Goal: Task Accomplishment & Management: Use online tool/utility

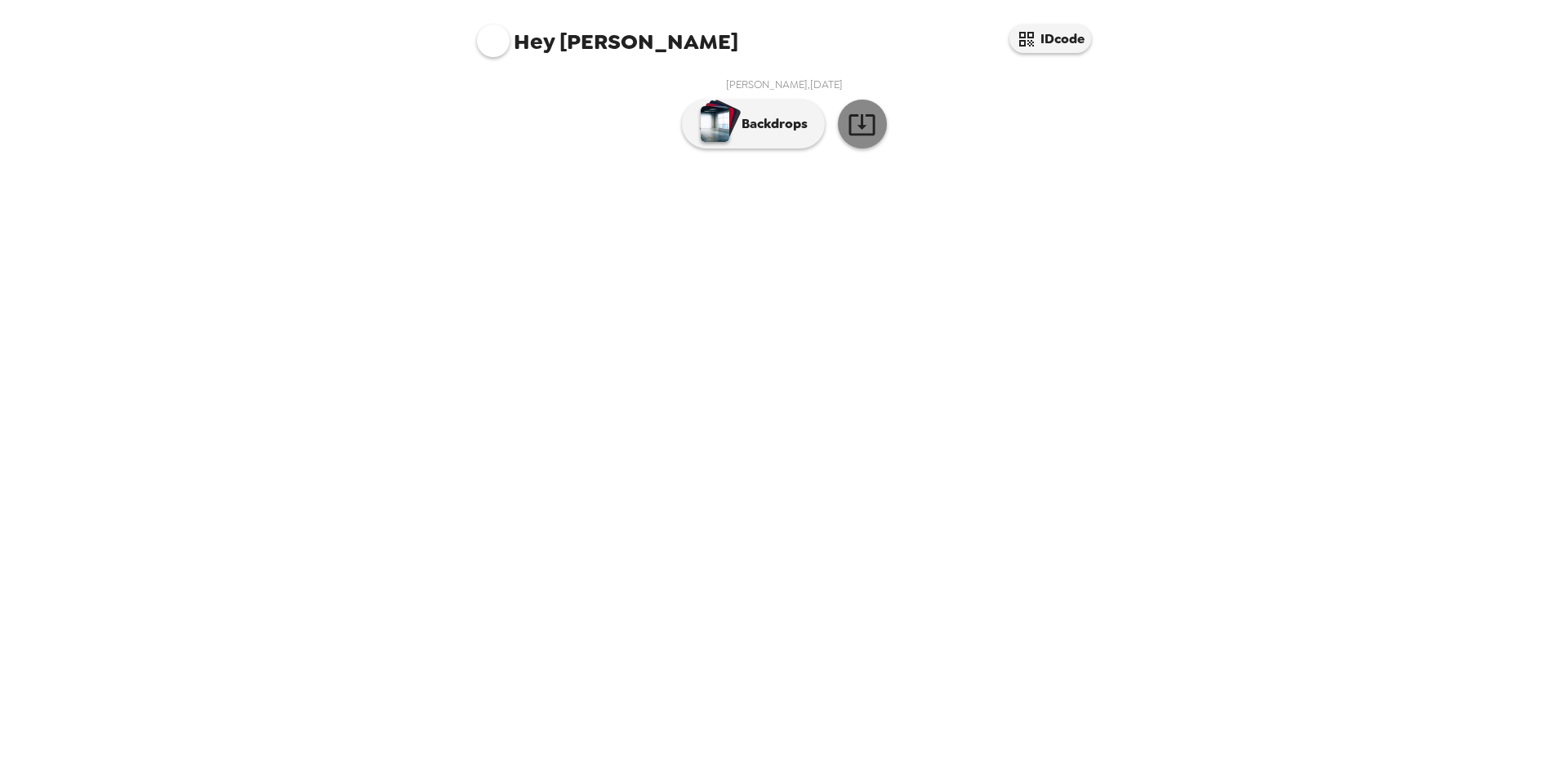
click at [847, 149] on button "button" at bounding box center [862, 124] width 49 height 49
click at [790, 149] on button "Backdrops" at bounding box center [753, 124] width 143 height 49
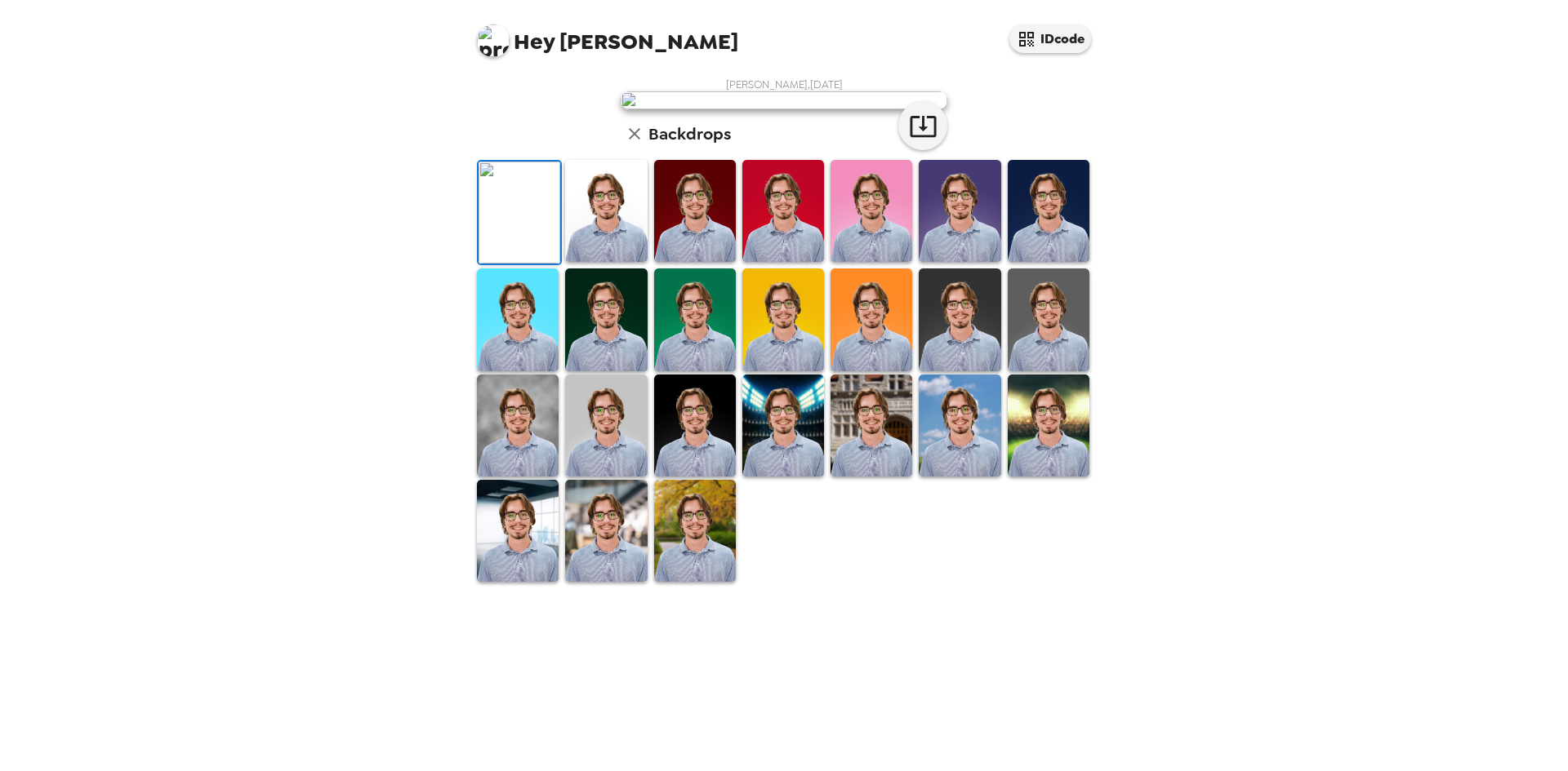
click at [603, 262] on img at bounding box center [606, 211] width 82 height 102
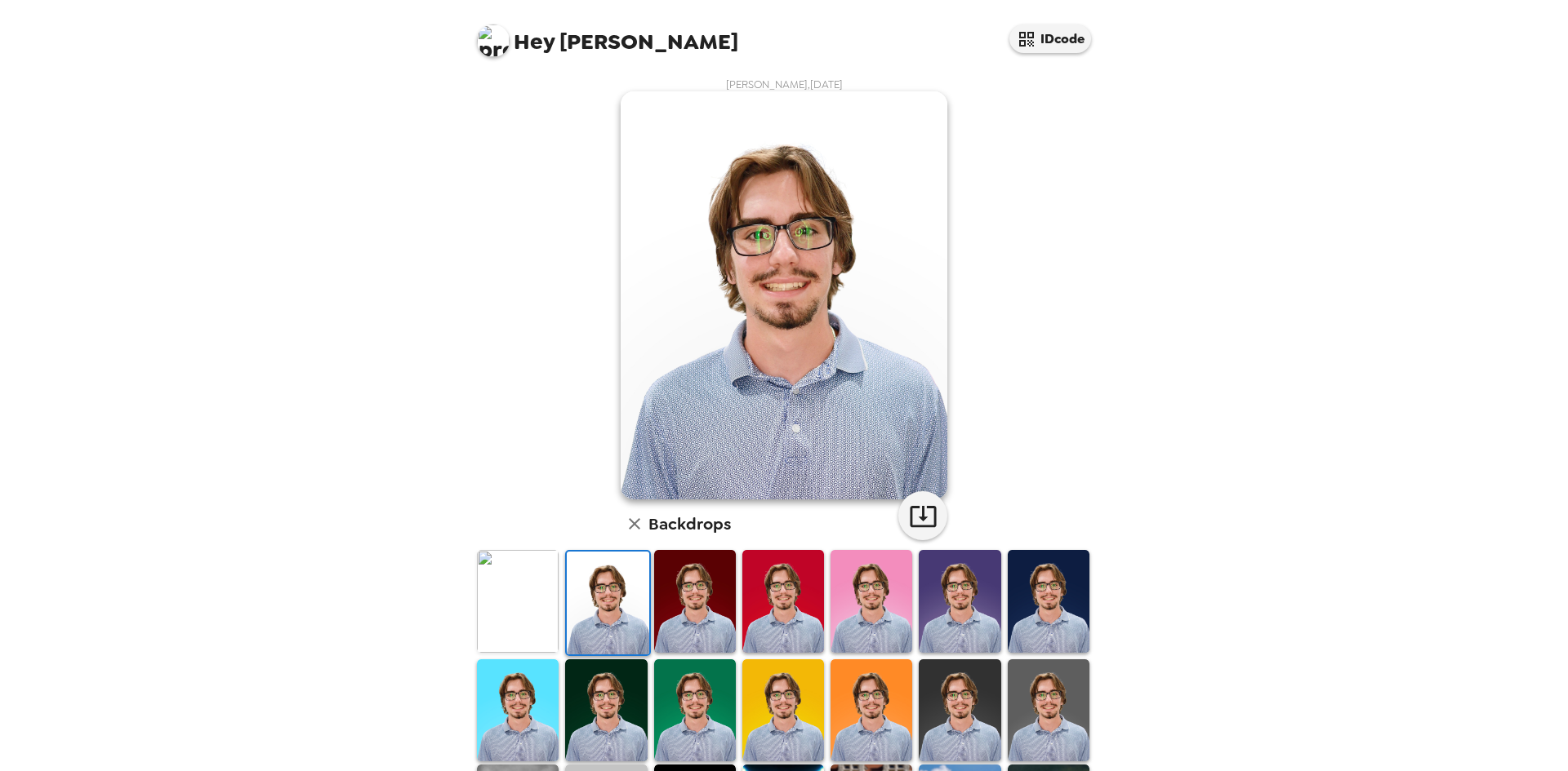
click at [1344, 330] on div "Hey [PERSON_NAME] IDcode [PERSON_NAME] , [DATE] Backdrops" at bounding box center [784, 386] width 1568 height 771
